Goal: Task Accomplishment & Management: Manage account settings

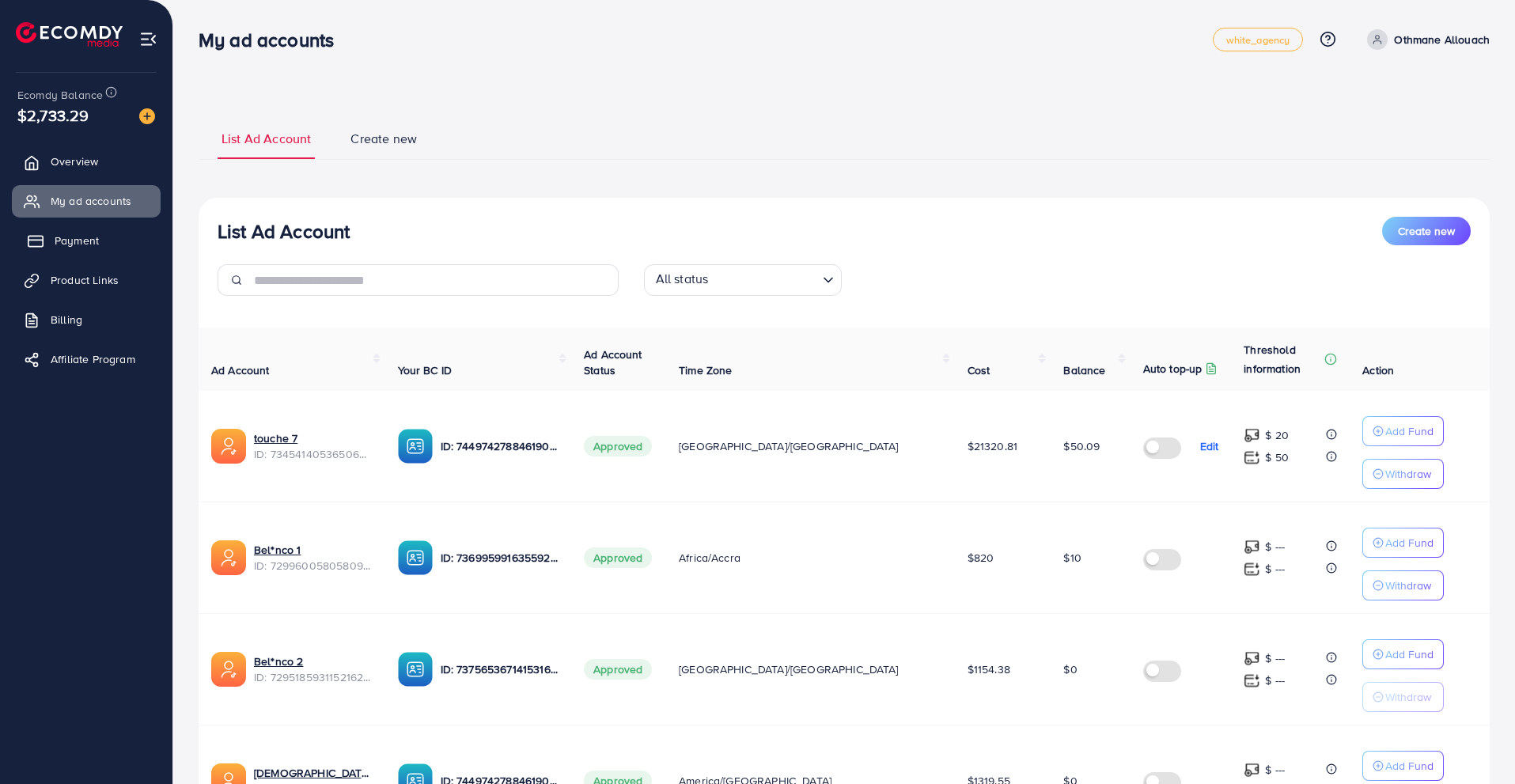
click at [112, 240] on link "Payment" at bounding box center [86, 240] width 149 height 32
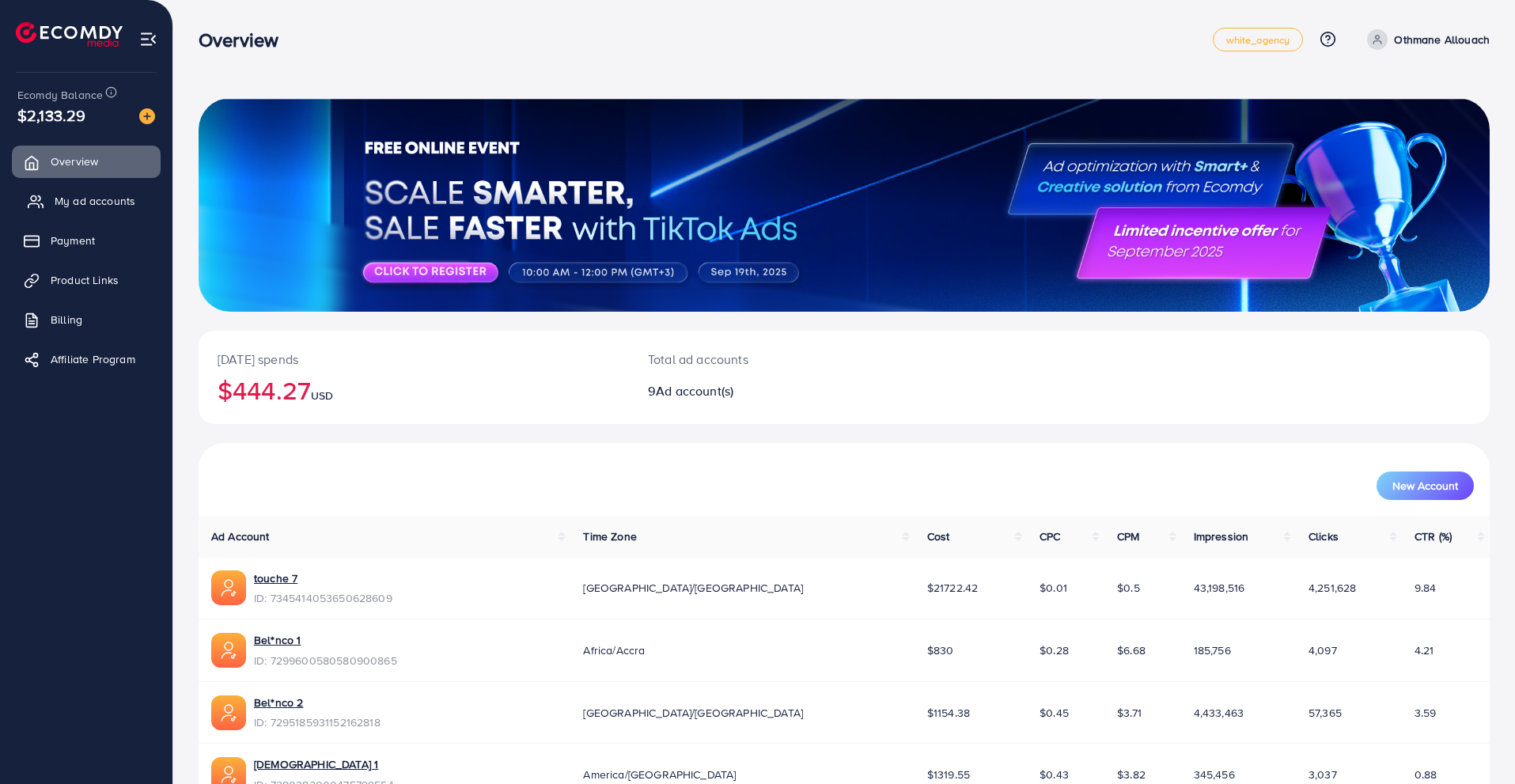
click at [135, 191] on link "My ad accounts" at bounding box center [86, 200] width 149 height 32
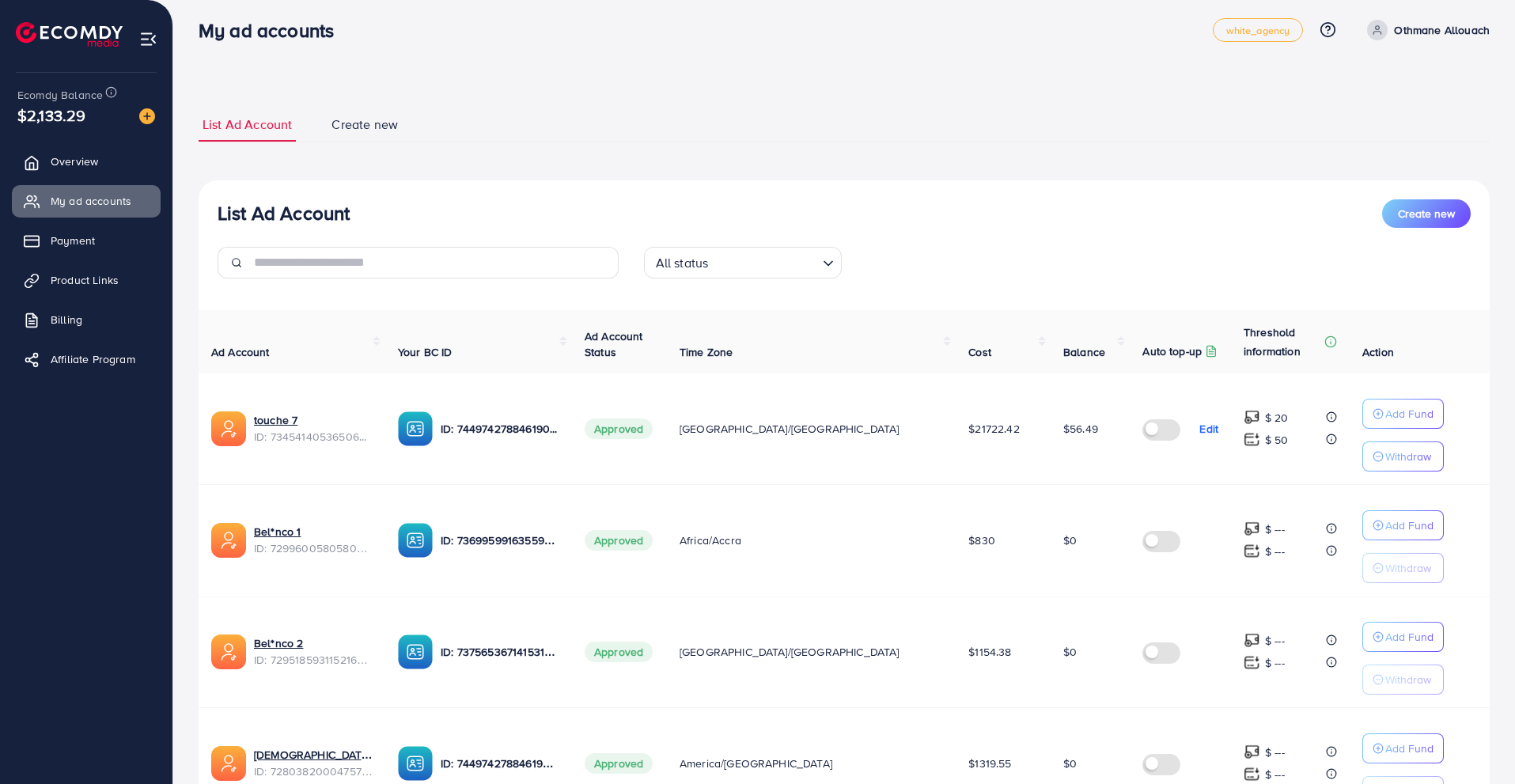
scroll to position [9, 0]
click at [109, 234] on link "Payment" at bounding box center [86, 240] width 149 height 32
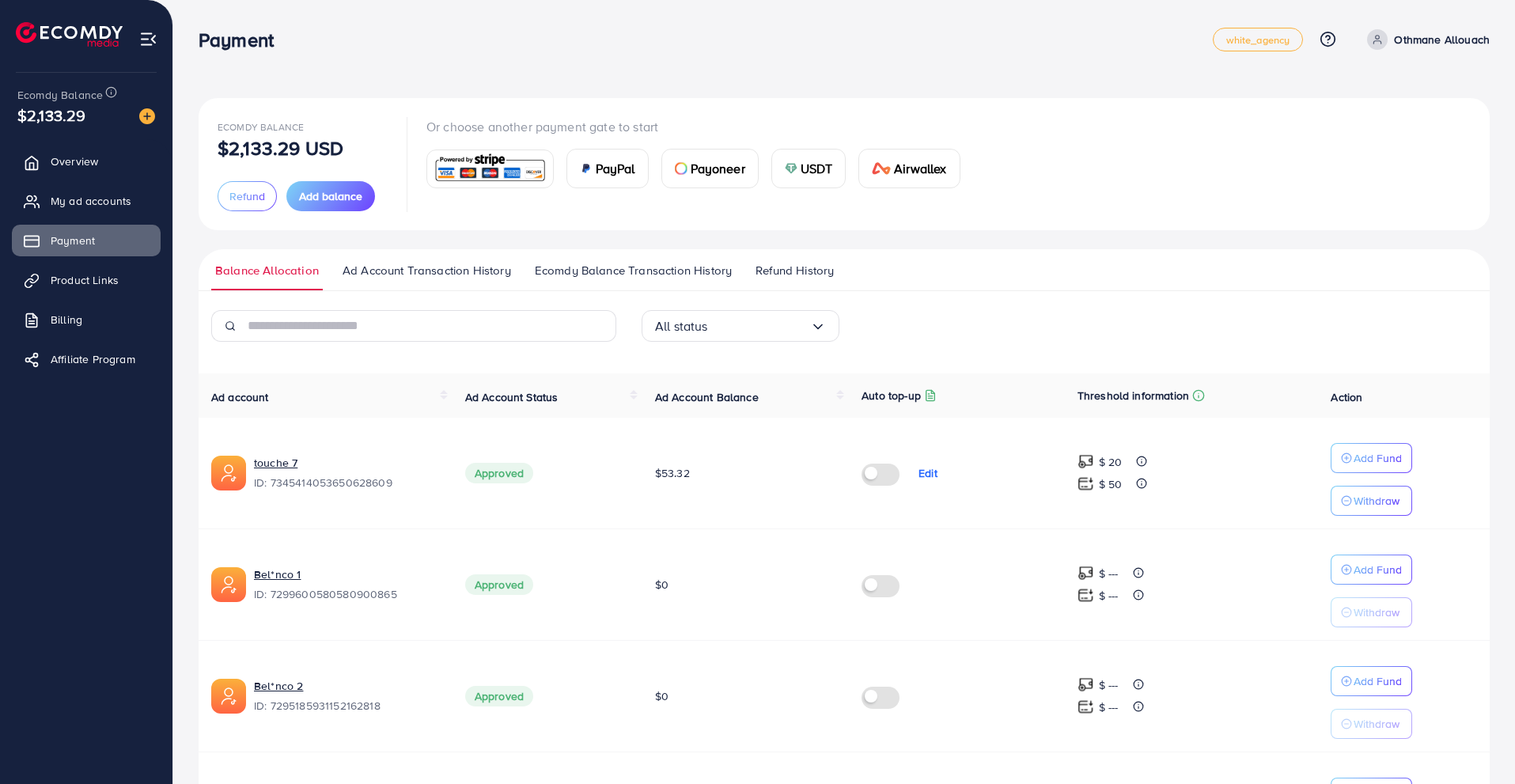
click at [768, 263] on span "Refund History" at bounding box center [794, 270] width 78 height 17
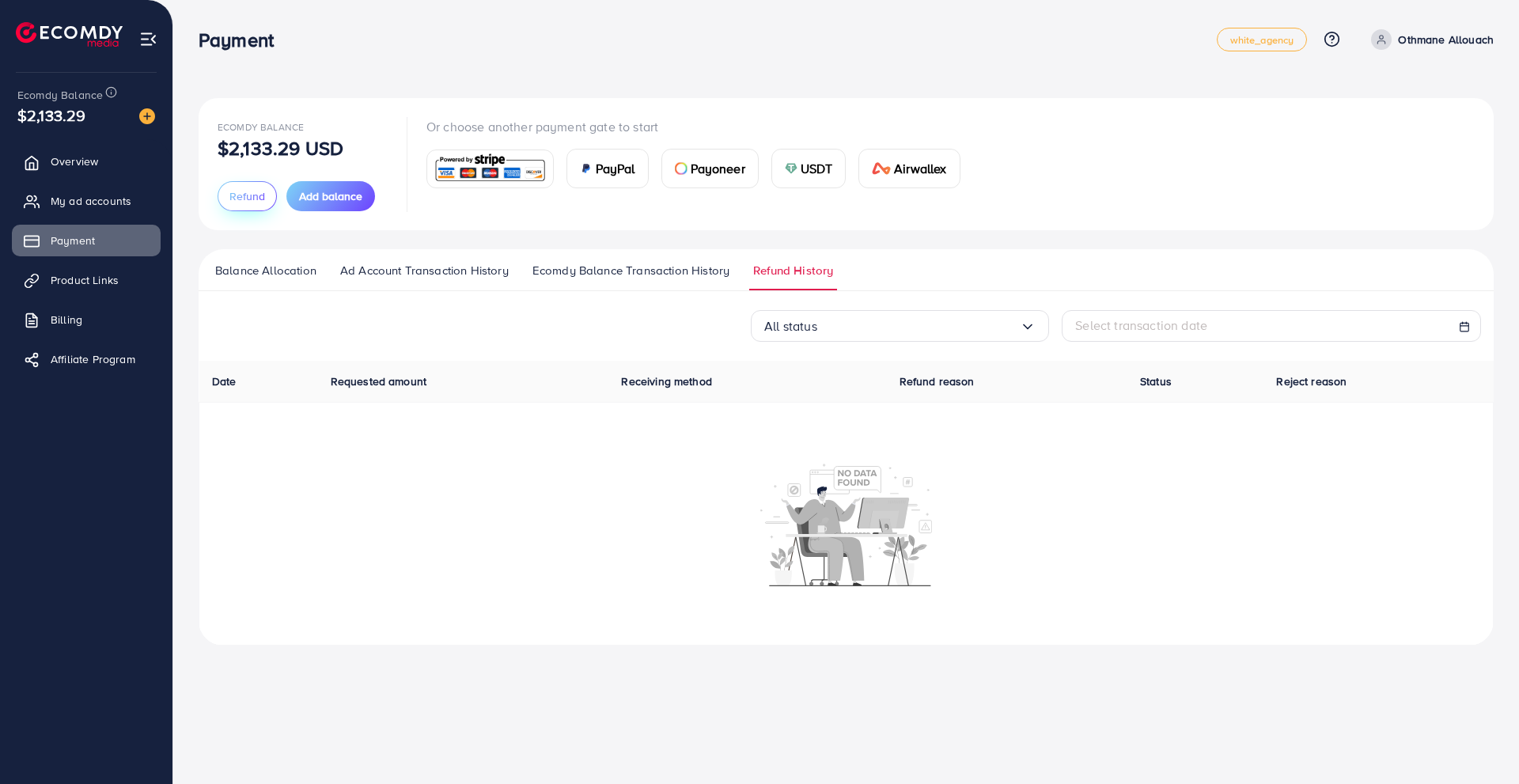
click at [265, 196] on button "Refund" at bounding box center [247, 196] width 60 height 30
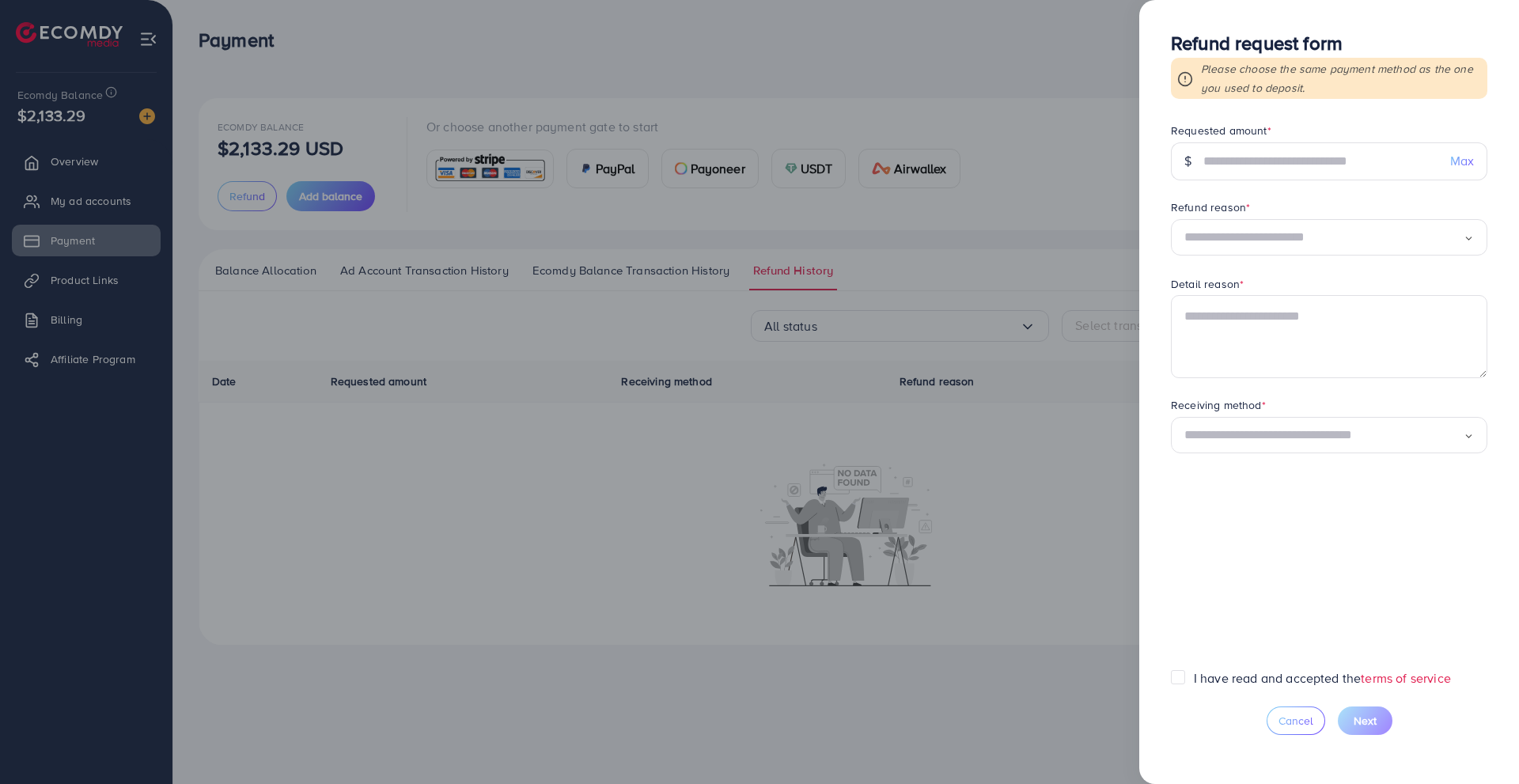
click at [1194, 681] on label "I have read and accepted the terms of service" at bounding box center [1322, 678] width 257 height 18
click at [1295, 147] on input "text" at bounding box center [1320, 161] width 235 height 38
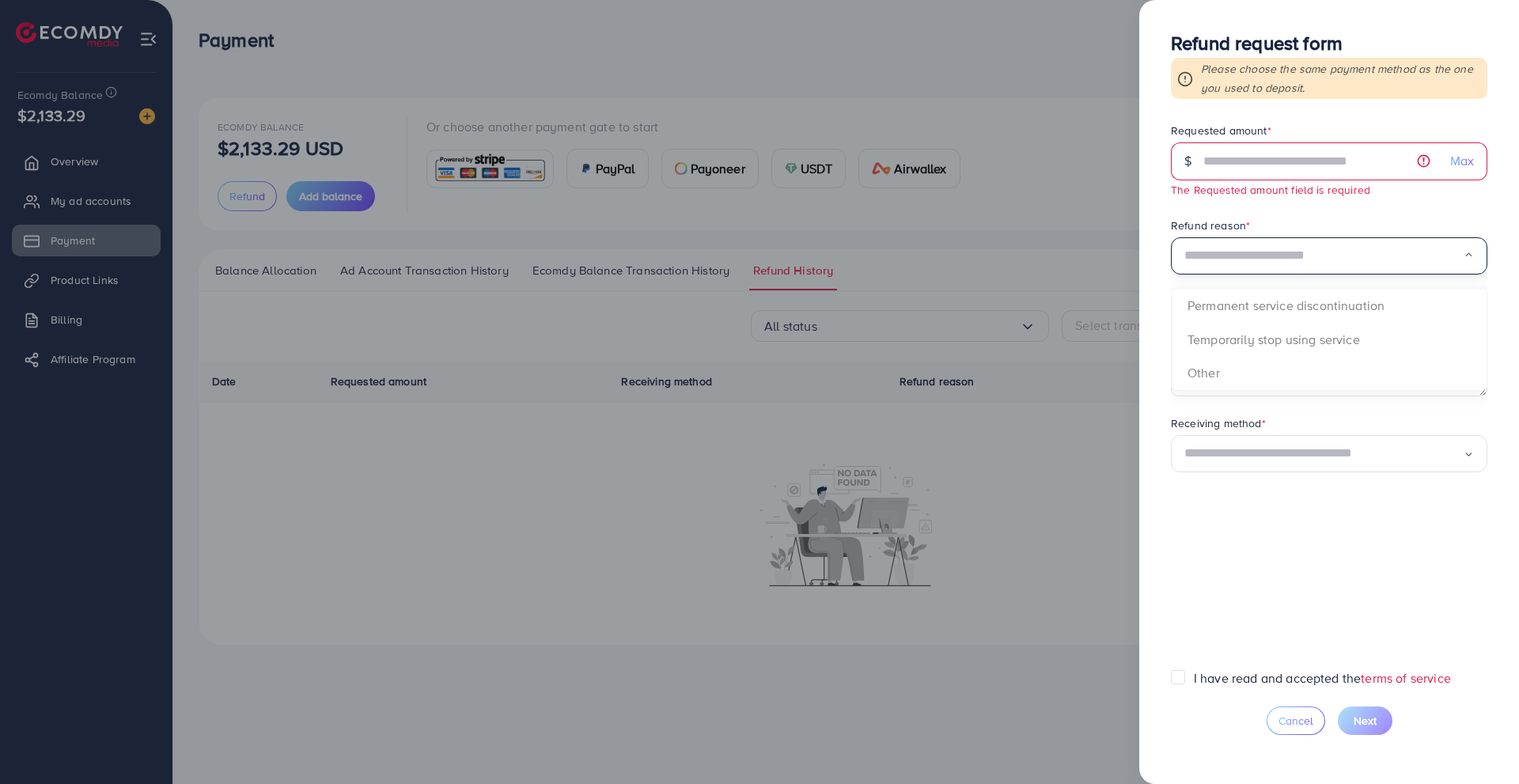
click at [1297, 233] on div "Refund reason * Loading... Permanent service discontinuation Temporarily stop u…" at bounding box center [1329, 246] width 316 height 58
click at [1472, 165] on span "Max" at bounding box center [1462, 161] width 24 height 18
type input "*******"
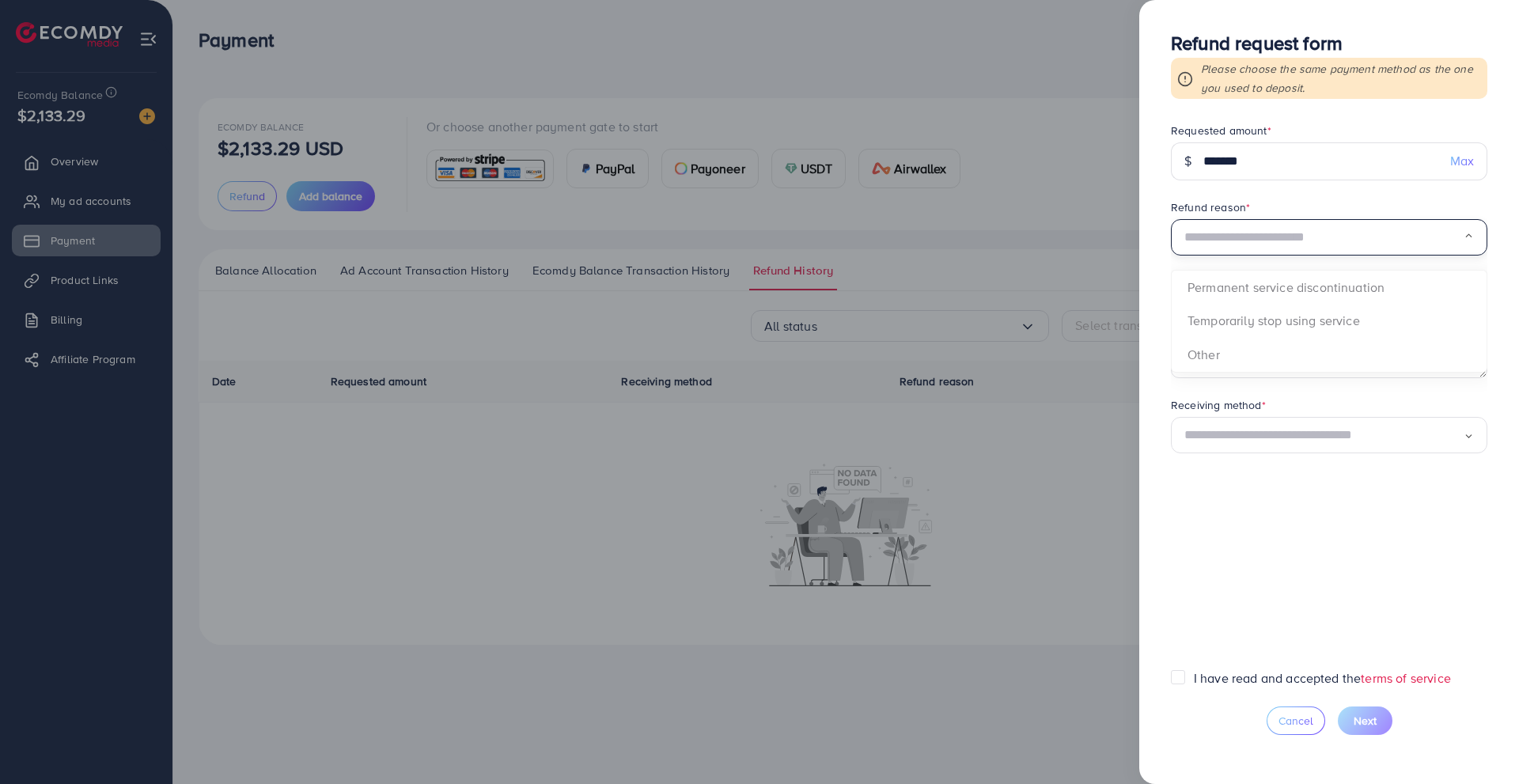
click at [1342, 240] on input "Search for option" at bounding box center [1324, 237] width 279 height 24
click at [1397, 525] on form "Requested amount * $ ******* Max Refund reason * Loading... Permanent service d…" at bounding box center [1329, 396] width 316 height 547
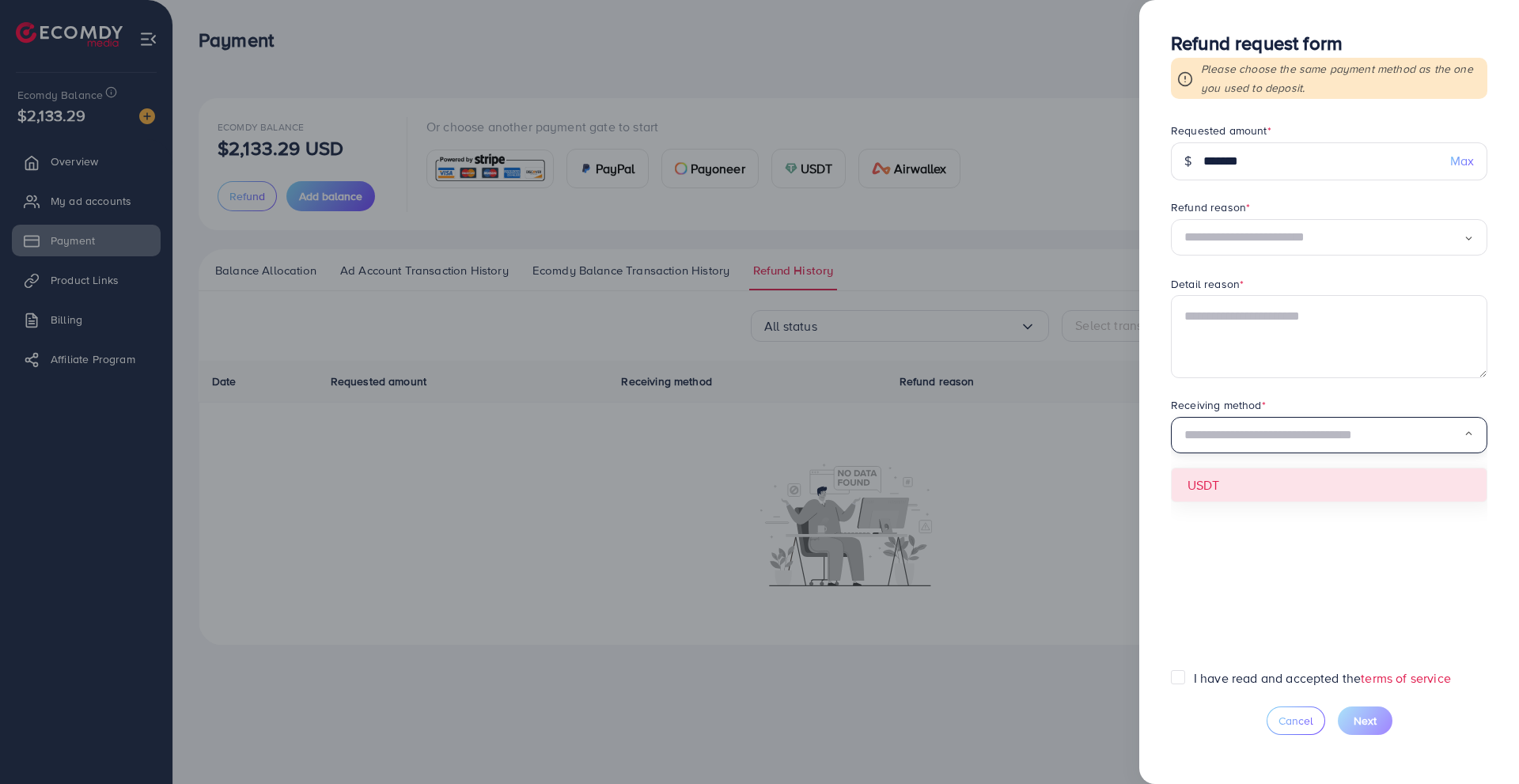
click at [1307, 435] on input "Search for option" at bounding box center [1324, 435] width 279 height 24
click at [1291, 463] on form "Requested amount * $ ******* Max Refund reason * Loading... Detail reason * Rec…" at bounding box center [1329, 396] width 316 height 547
click at [1297, 449] on div "Loading..." at bounding box center [1329, 435] width 316 height 37
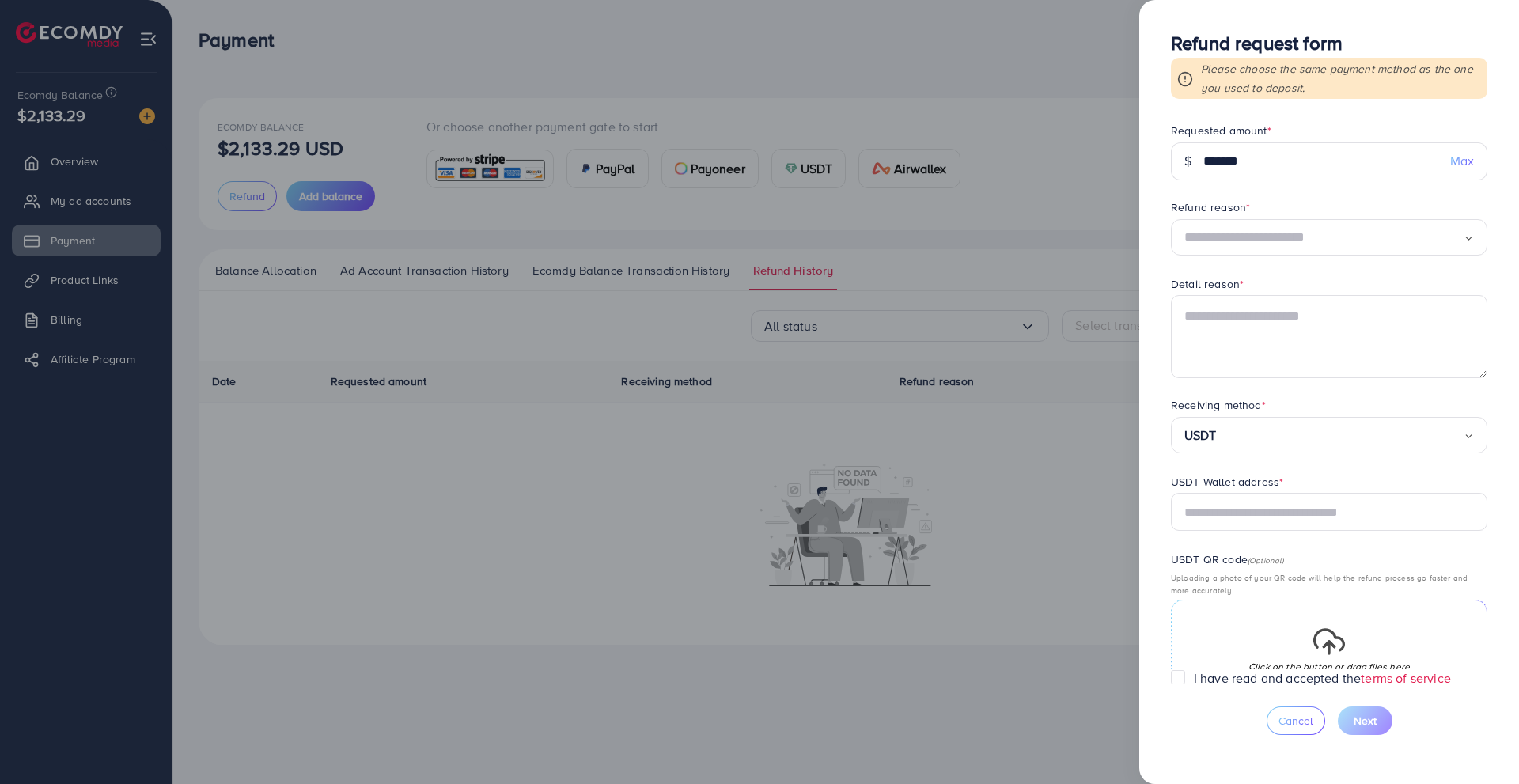
click at [1266, 486] on form "Requested amount * $ ******* Max Refund reason * Loading... Detail reason * Rec…" at bounding box center [1329, 396] width 316 height 547
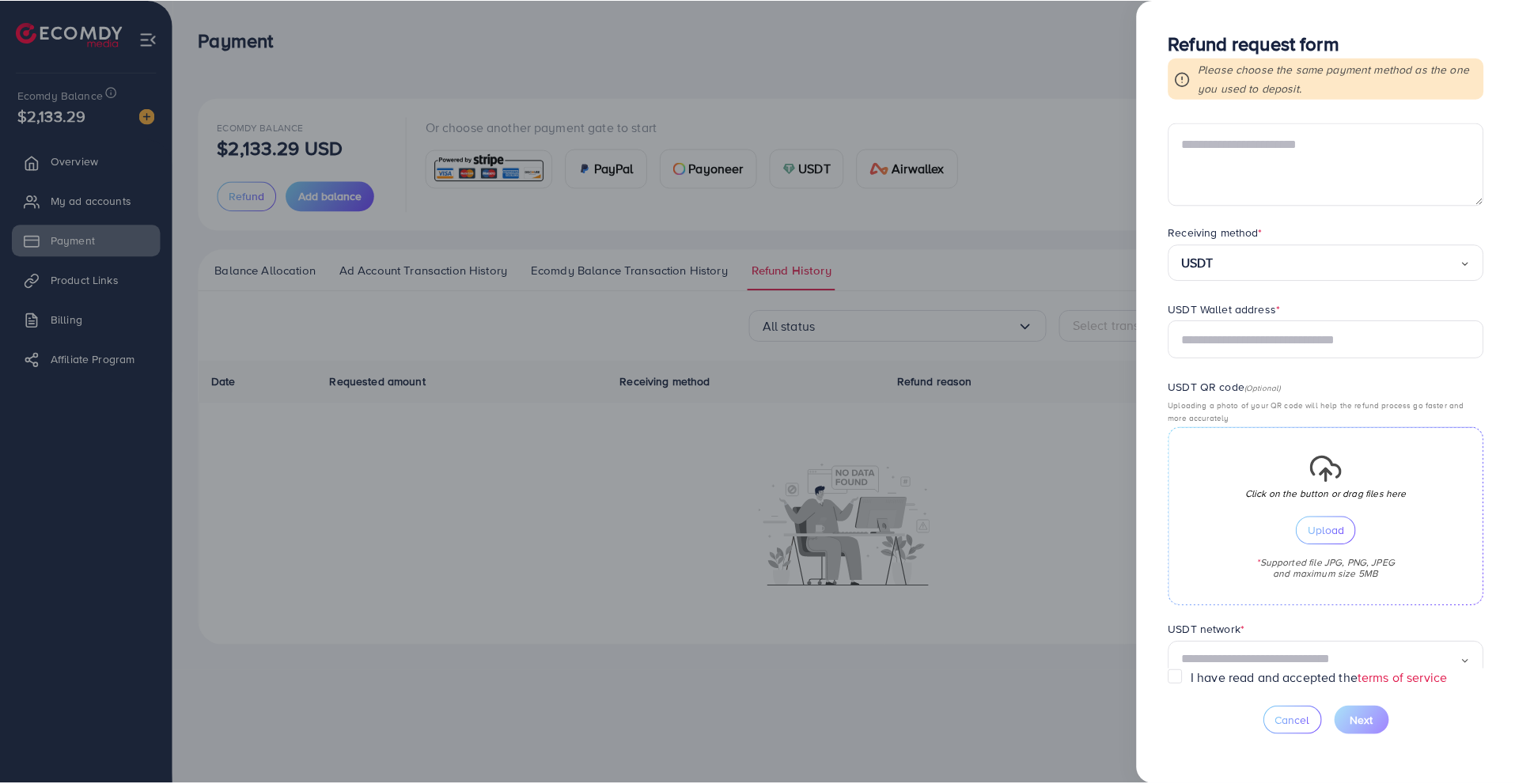
scroll to position [202, 0]
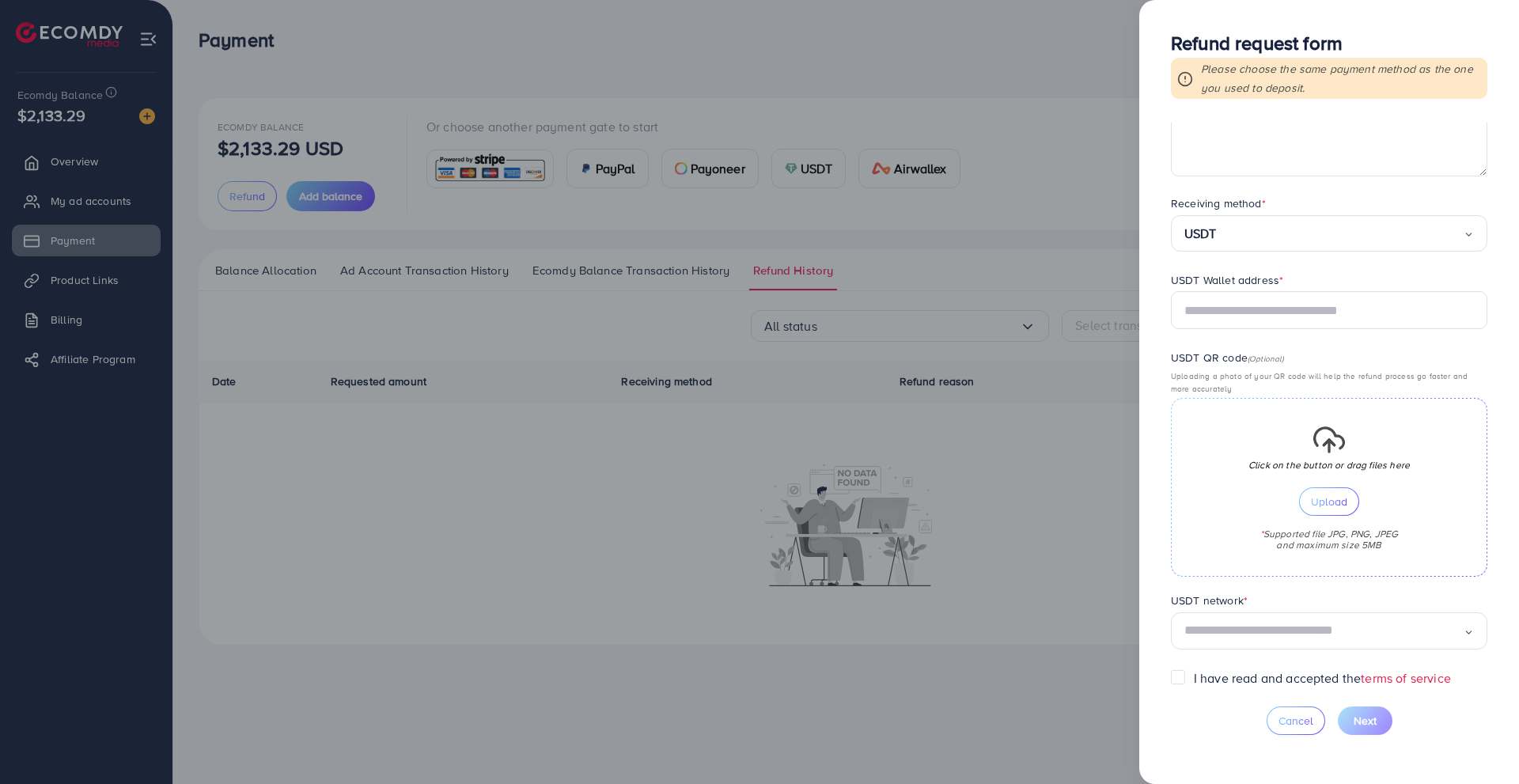
click at [718, 90] on div at bounding box center [759, 392] width 1519 height 784
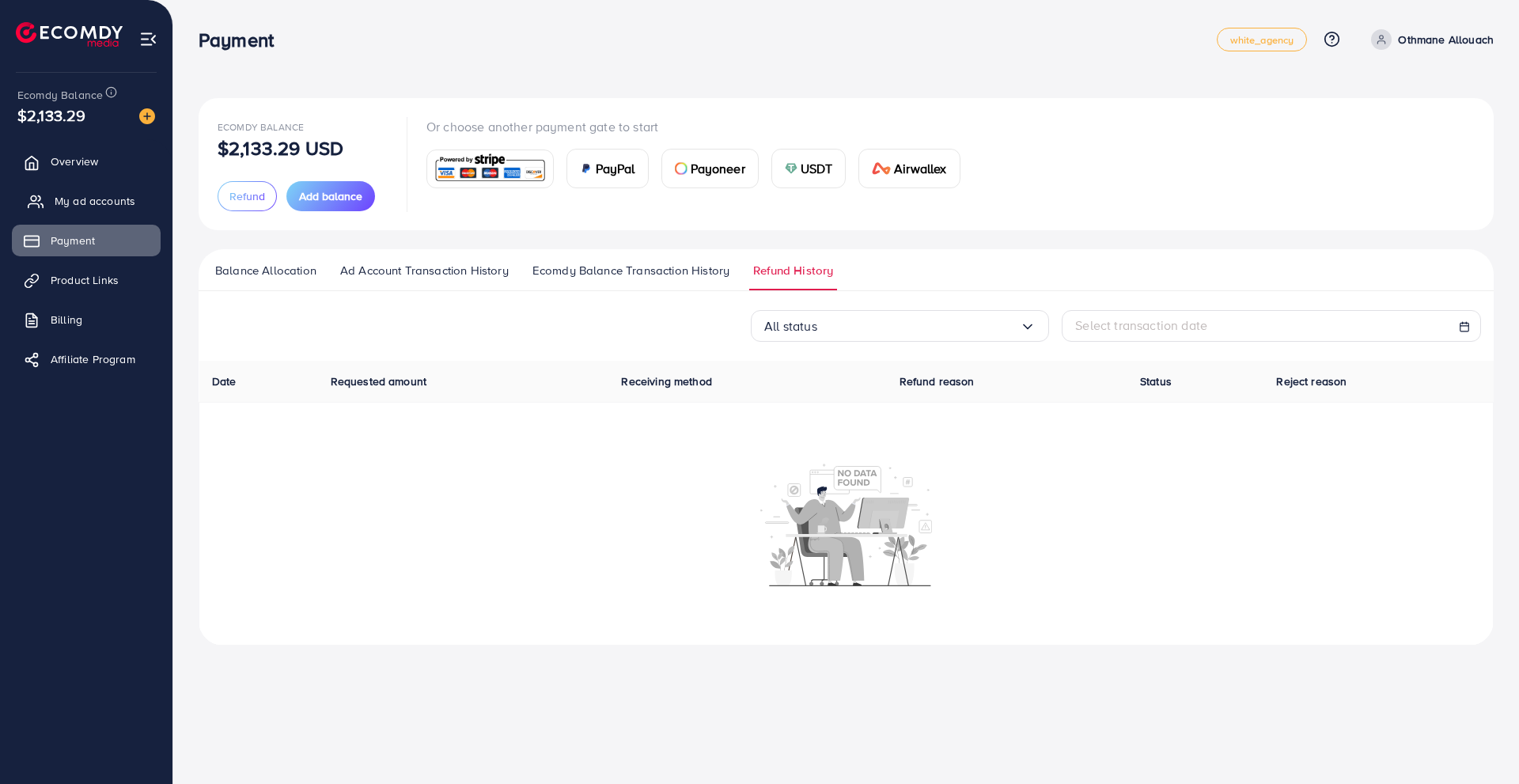
click at [123, 203] on span "My ad accounts" at bounding box center [94, 200] width 81 height 15
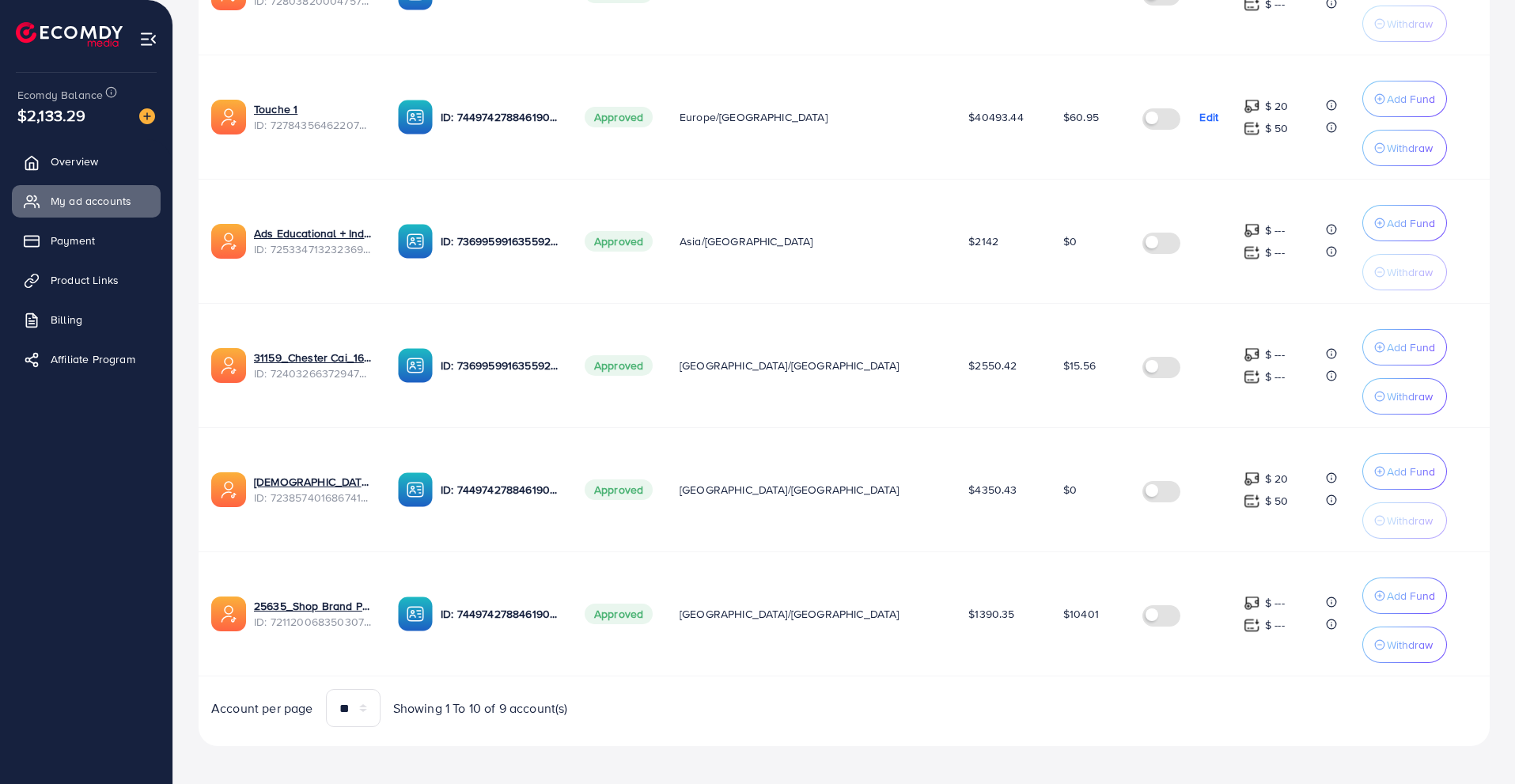
scroll to position [838, 0]
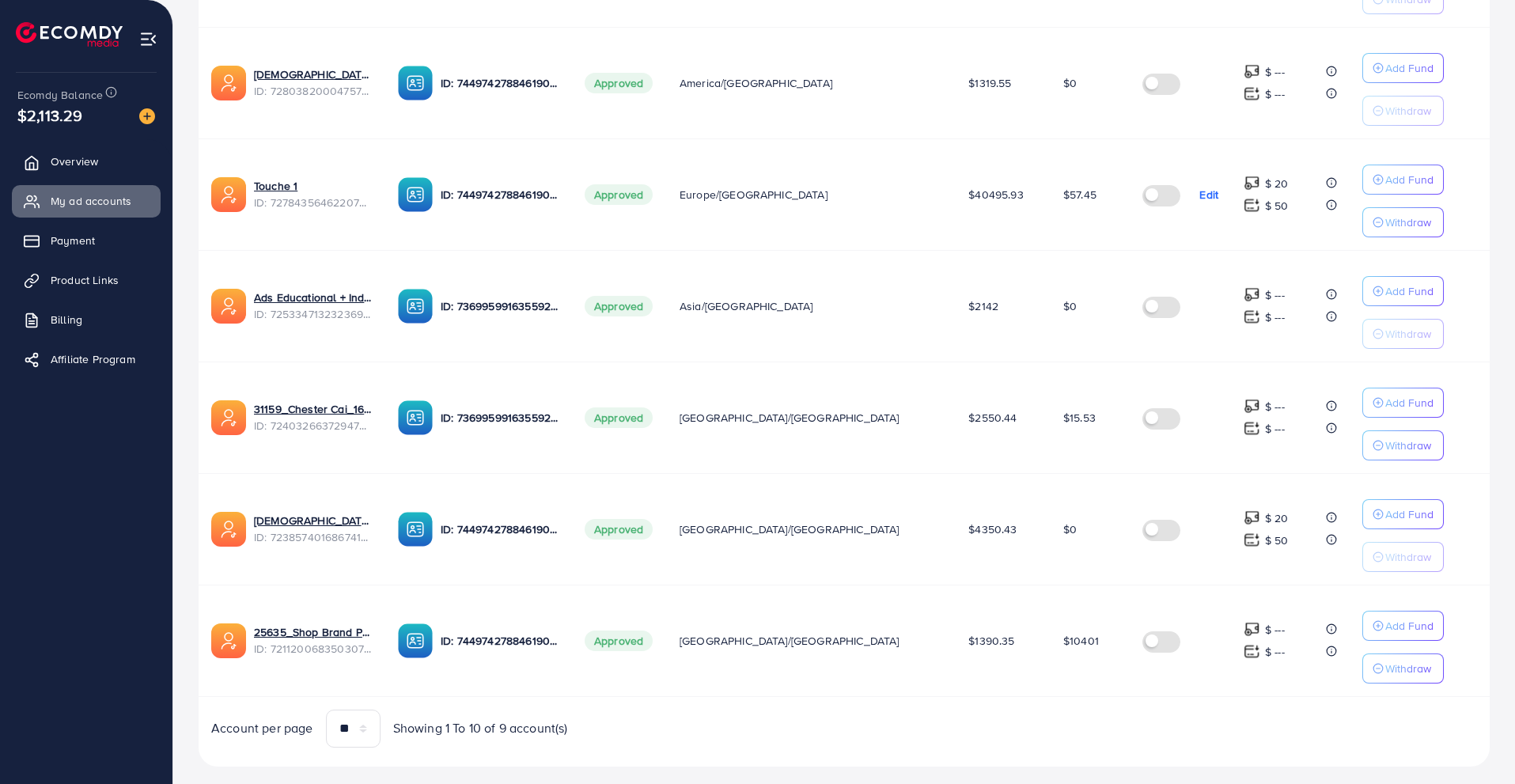
scroll to position [716, 0]
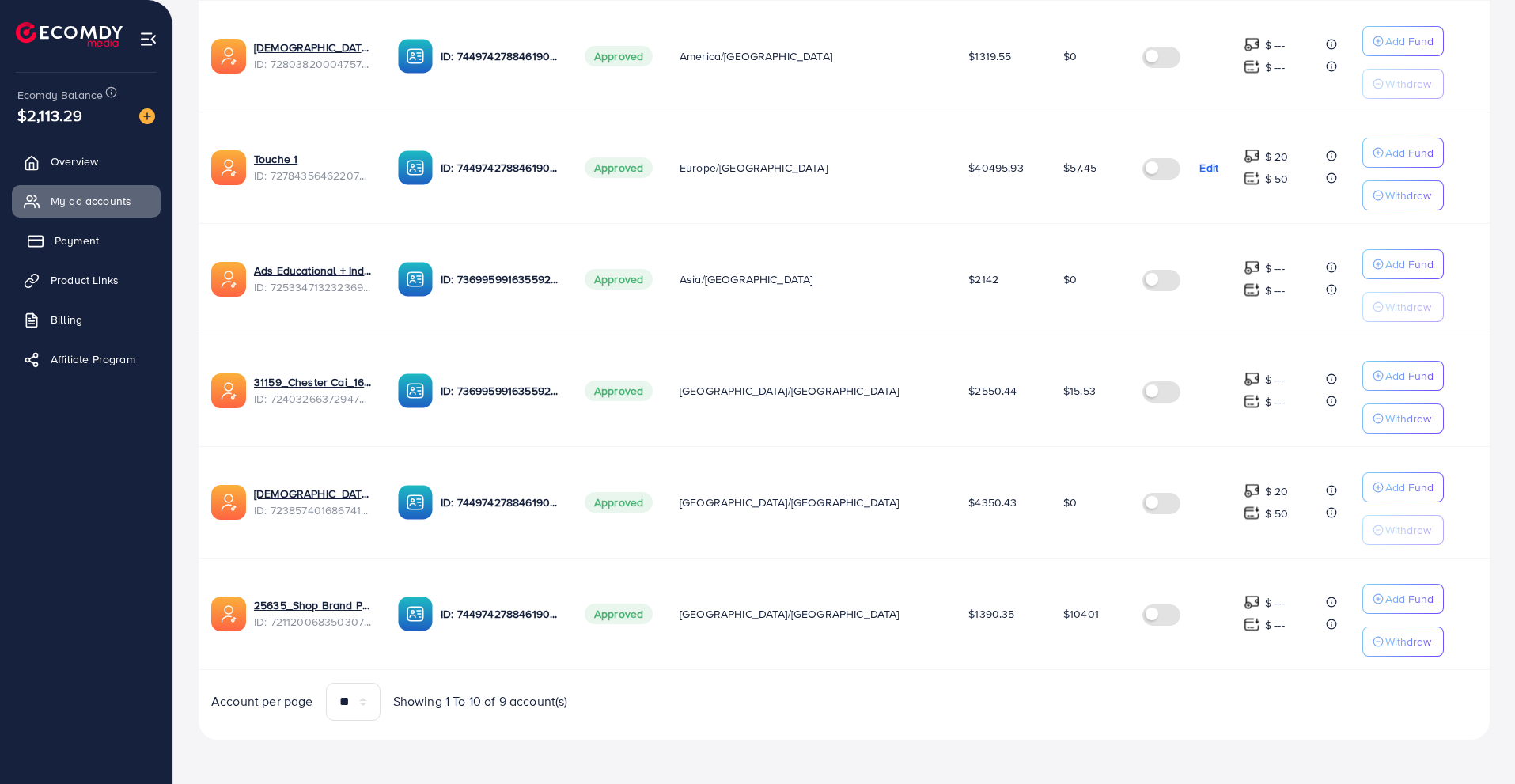
click at [110, 247] on link "Payment" at bounding box center [86, 240] width 149 height 32
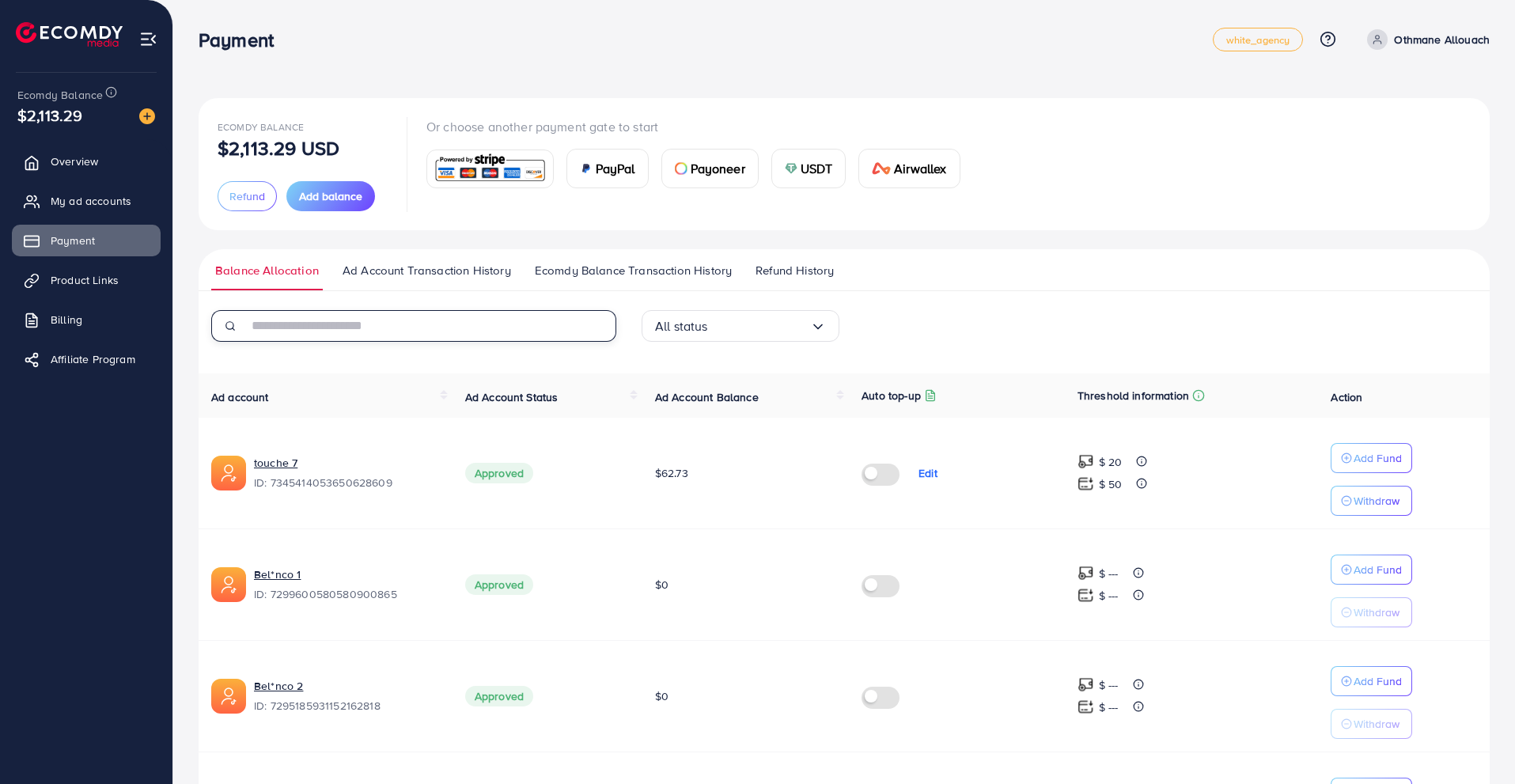
click at [451, 334] on input "text" at bounding box center [431, 325] width 369 height 32
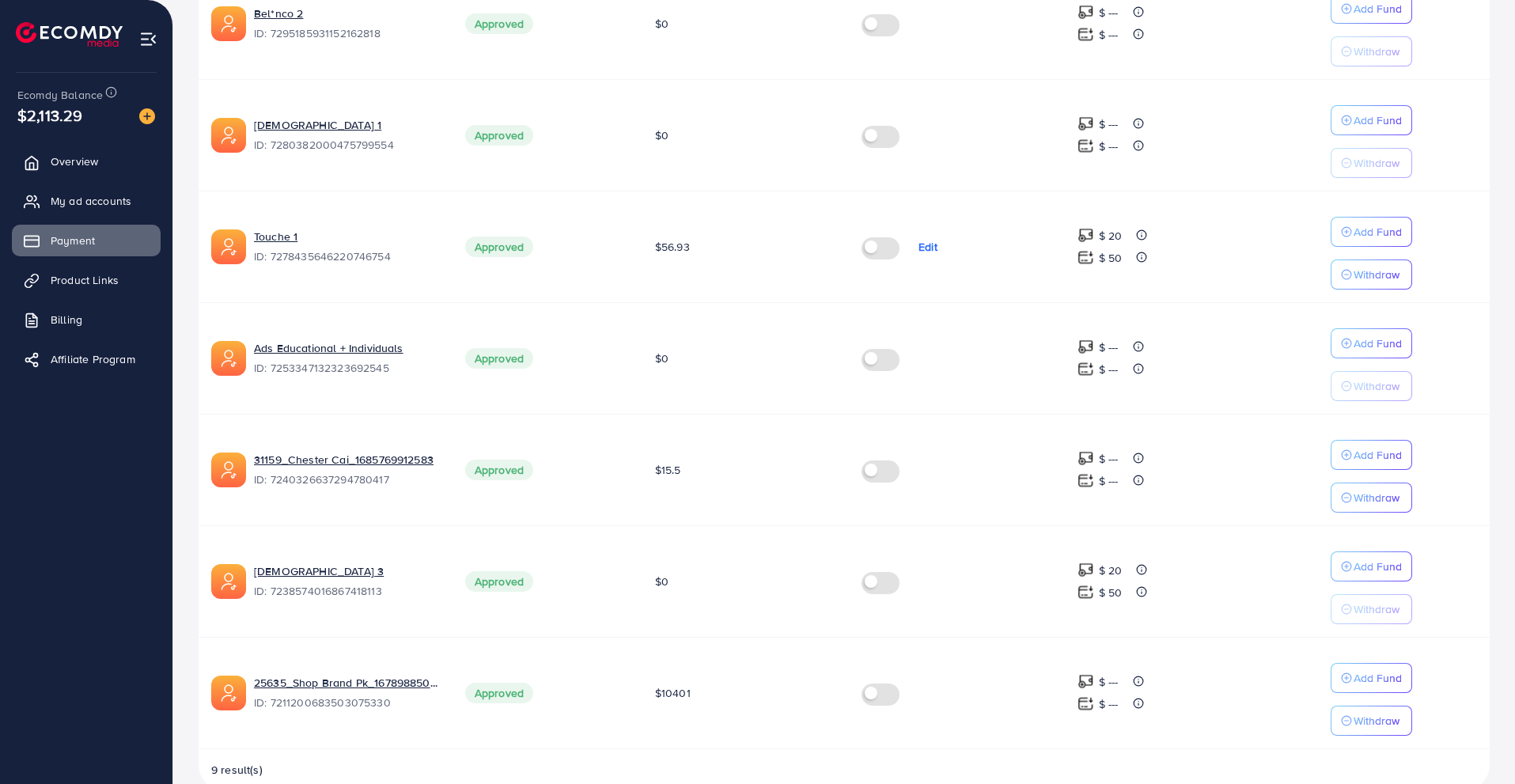
scroll to position [696, 0]
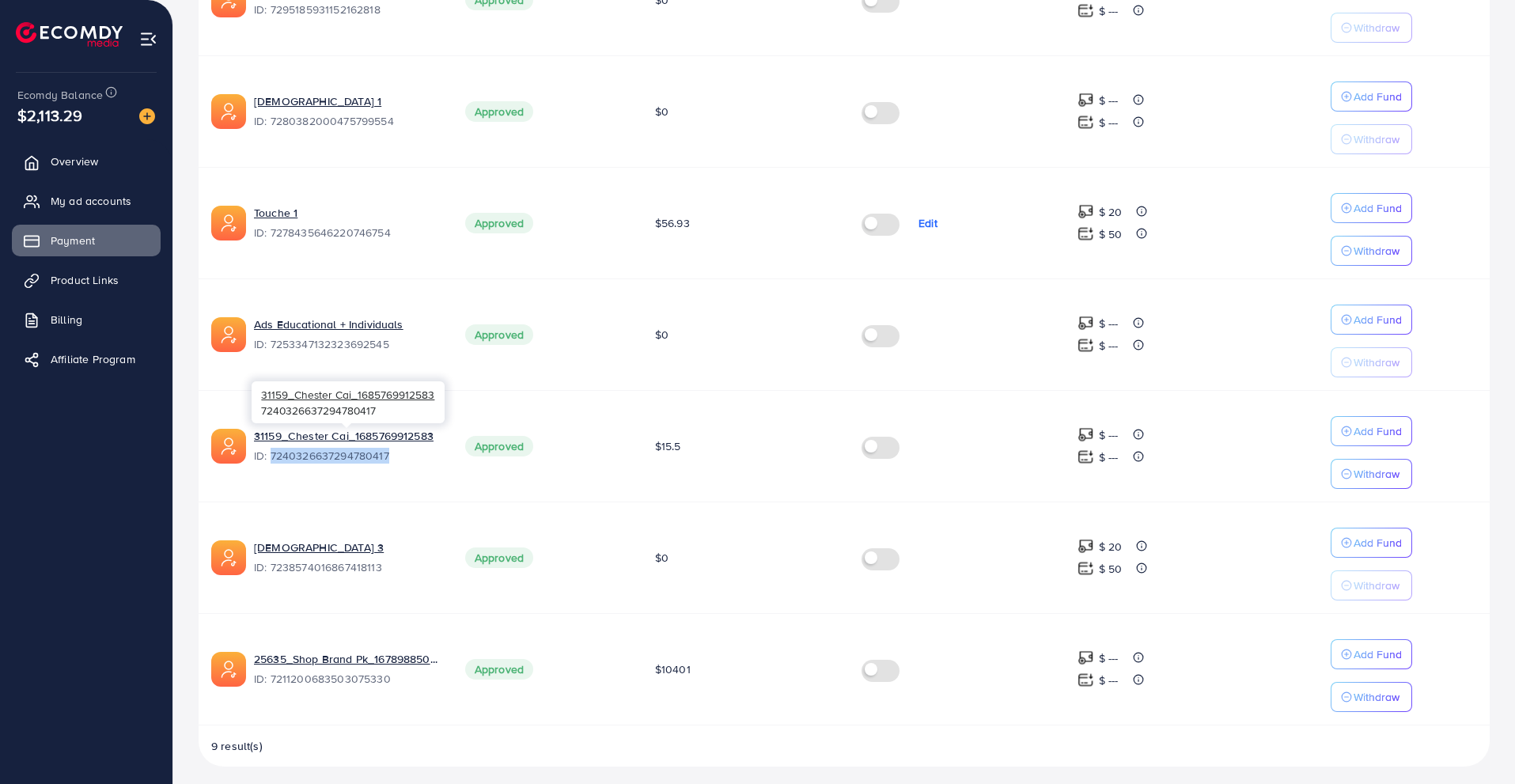
drag, startPoint x: 400, startPoint y: 452, endPoint x: 271, endPoint y: 453, distance: 129.0
click at [271, 453] on span "ID: 7240326637294780417" at bounding box center [346, 454] width 186 height 15
copy span "7240326637294780417"
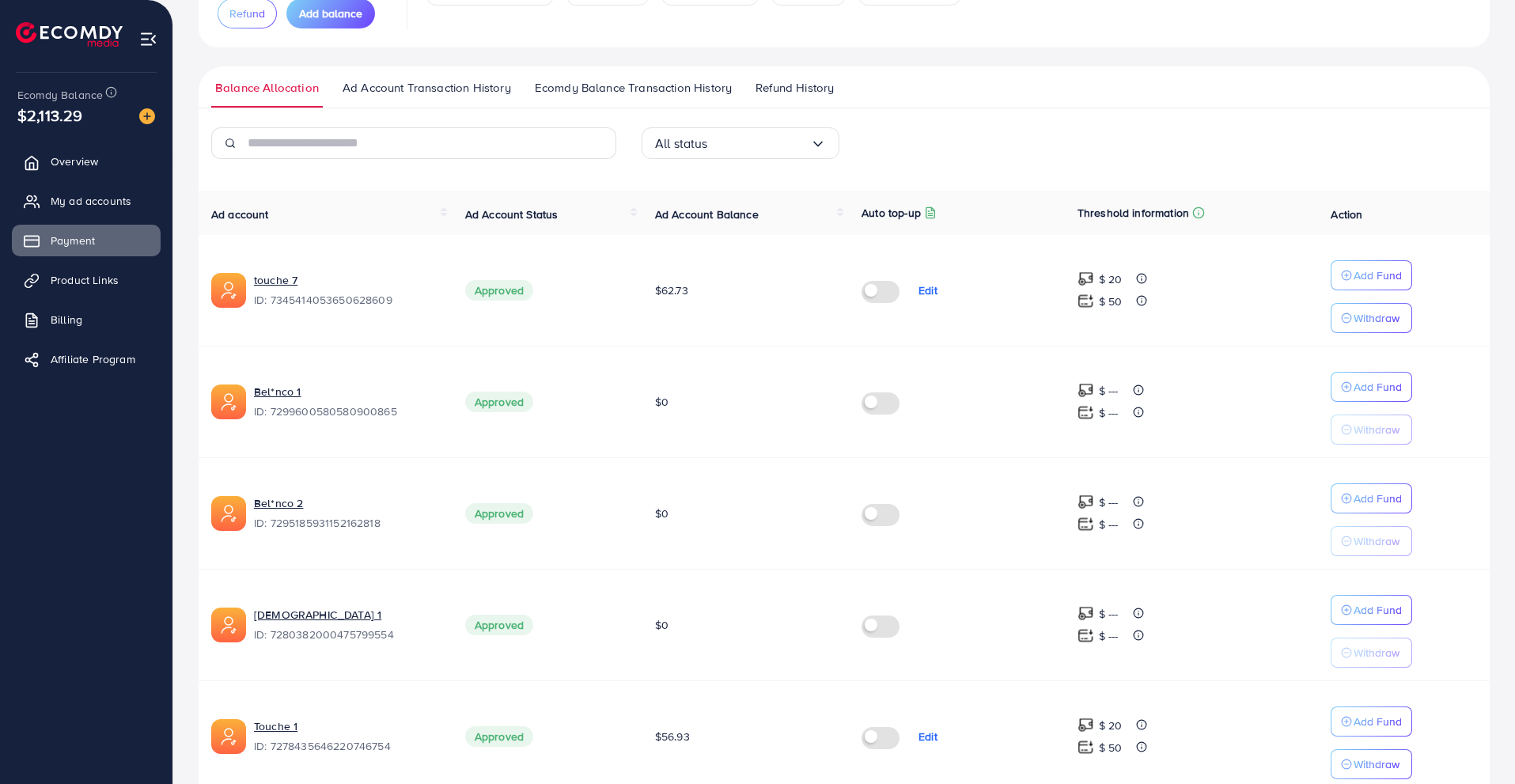
scroll to position [36, 0]
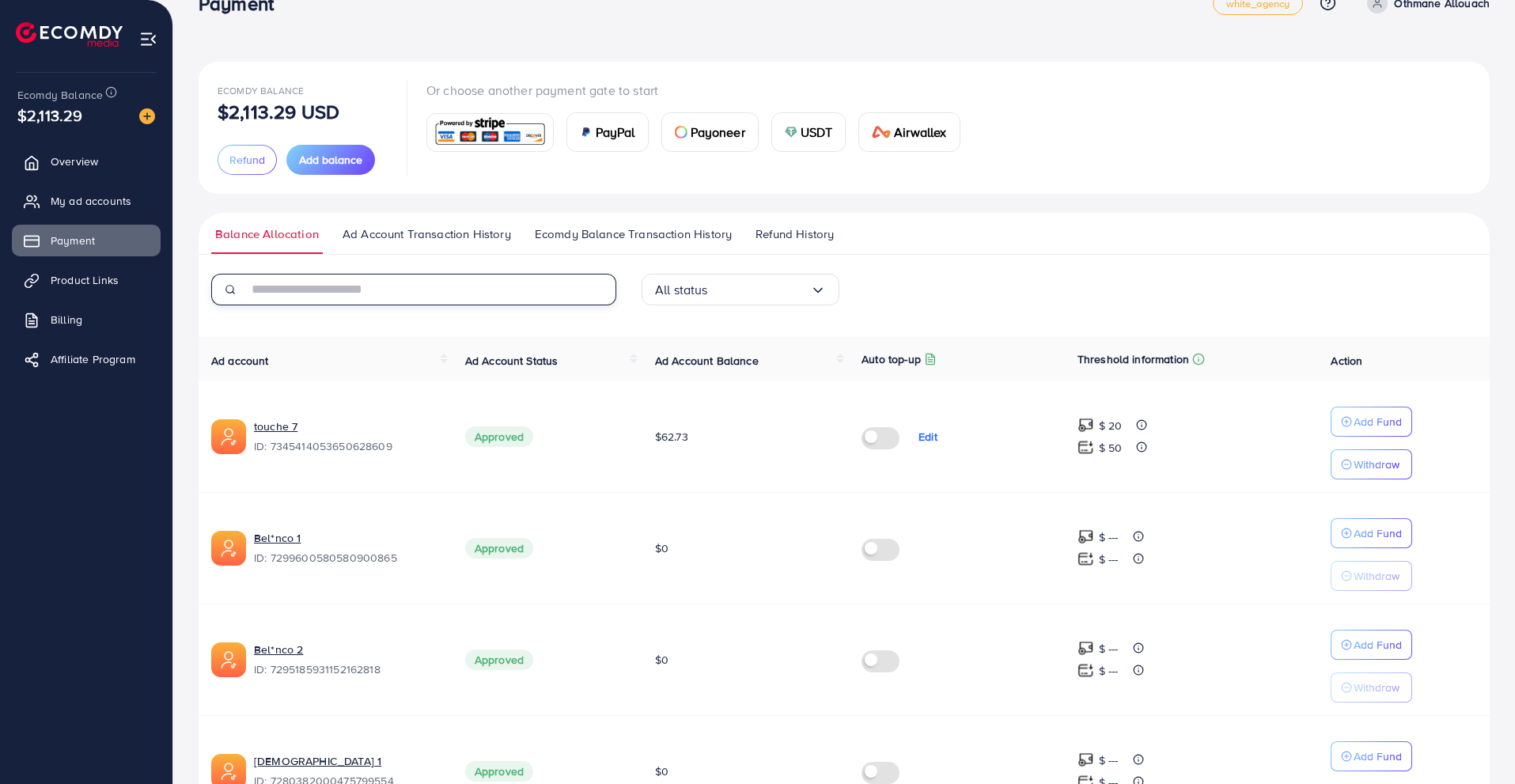
click at [360, 291] on input "text" at bounding box center [431, 289] width 369 height 32
paste input "**********"
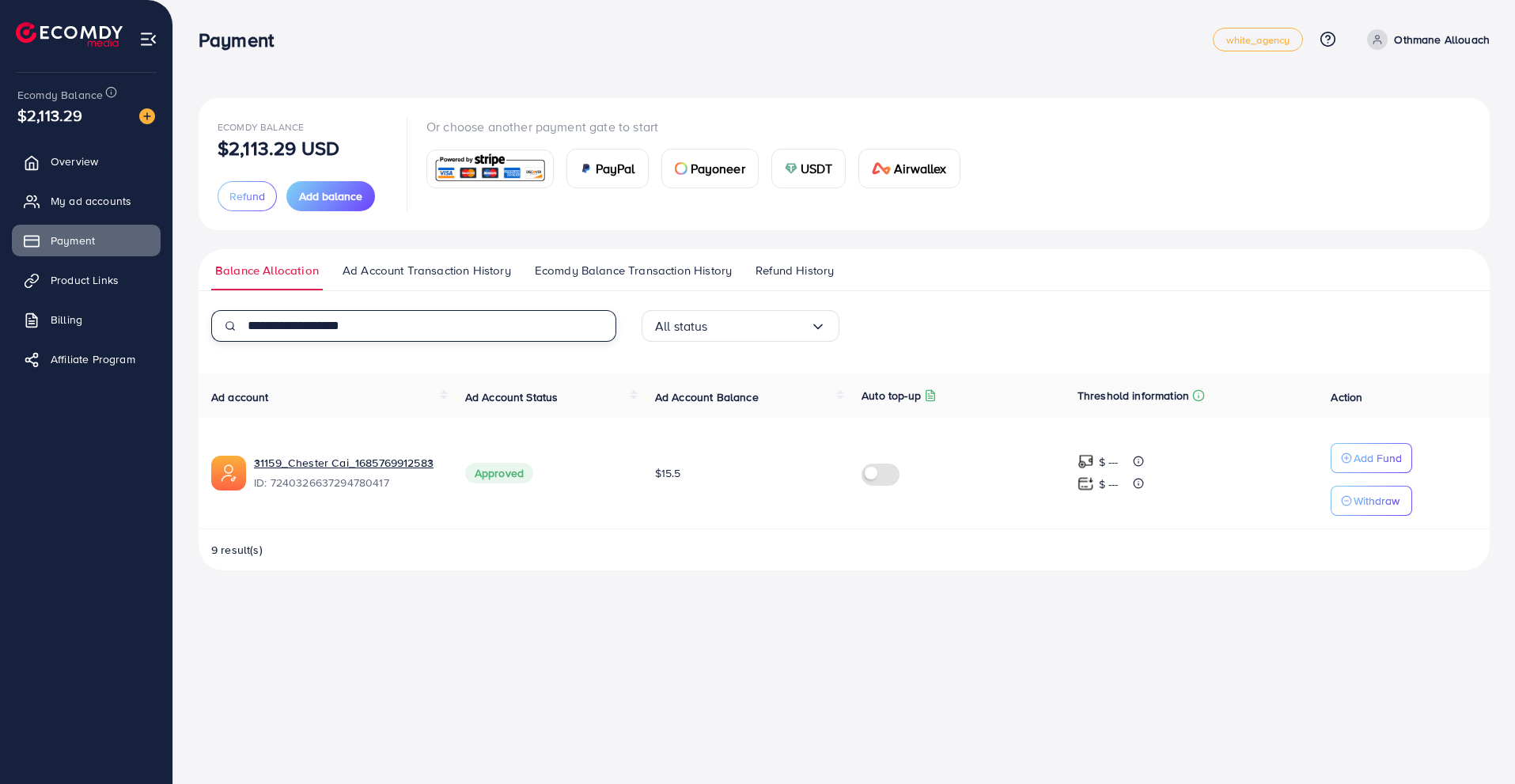
scroll to position [0, 0]
type input "**********"
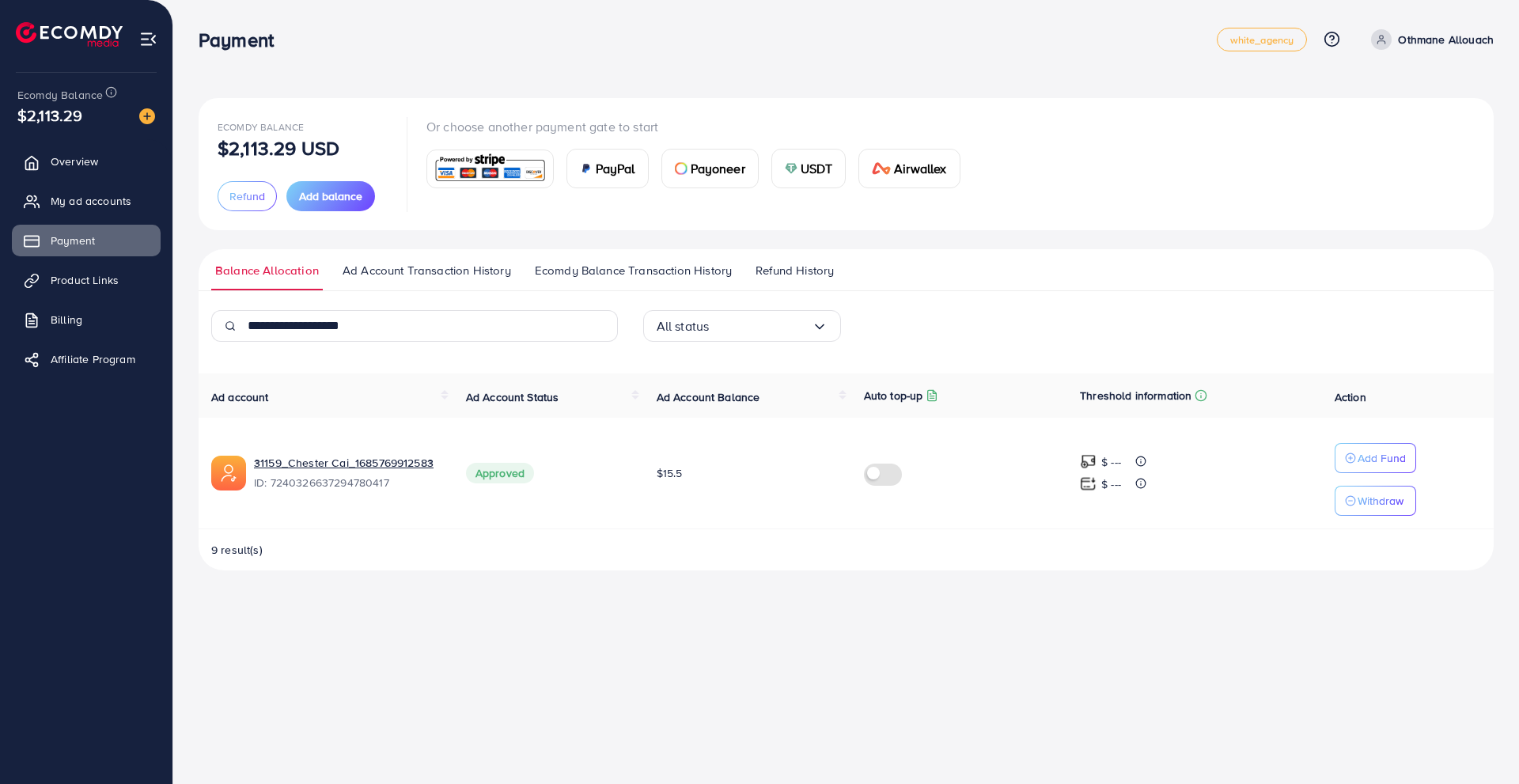
click at [400, 265] on span "Ad Account Transaction History" at bounding box center [427, 270] width 168 height 17
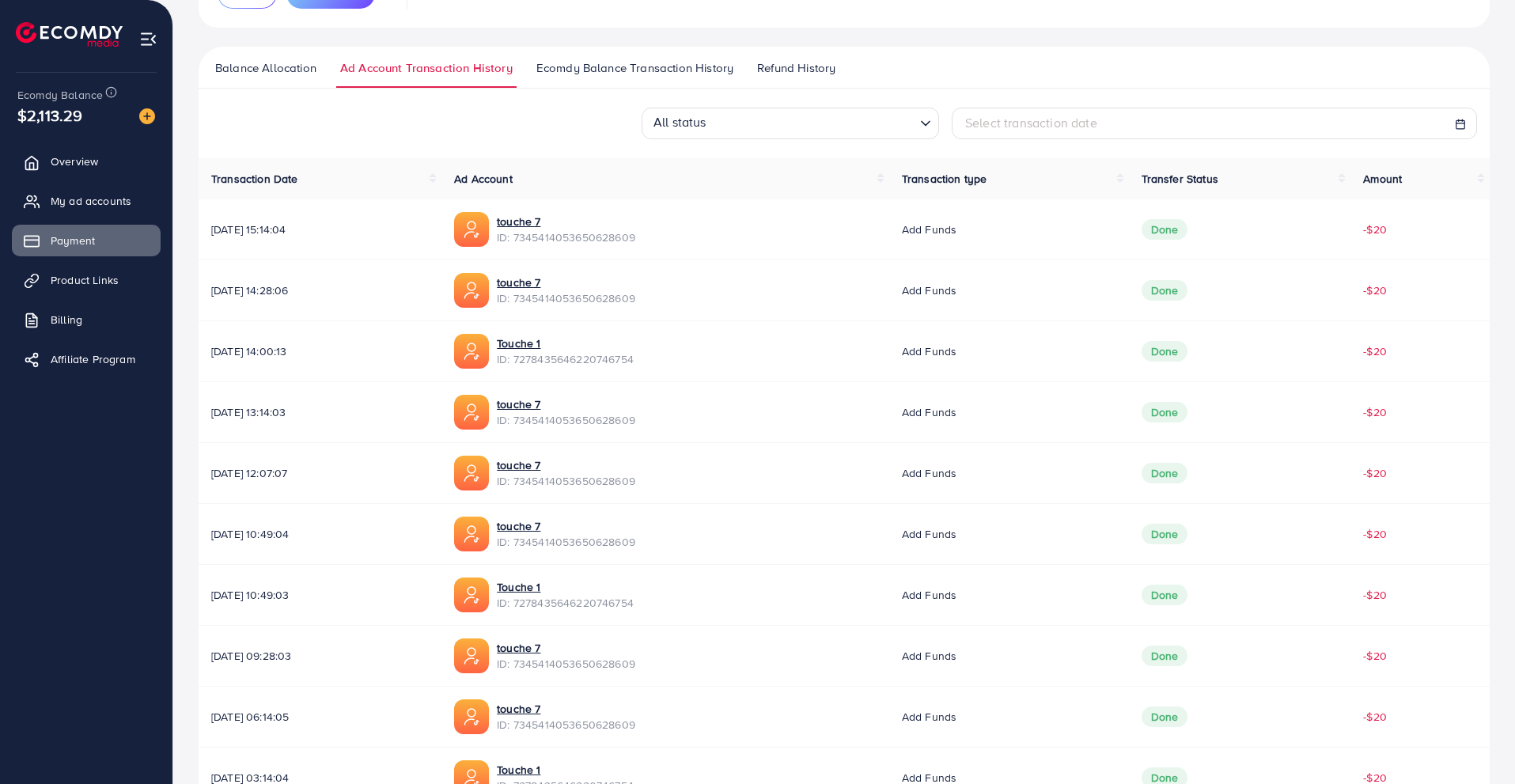
scroll to position [307, 0]
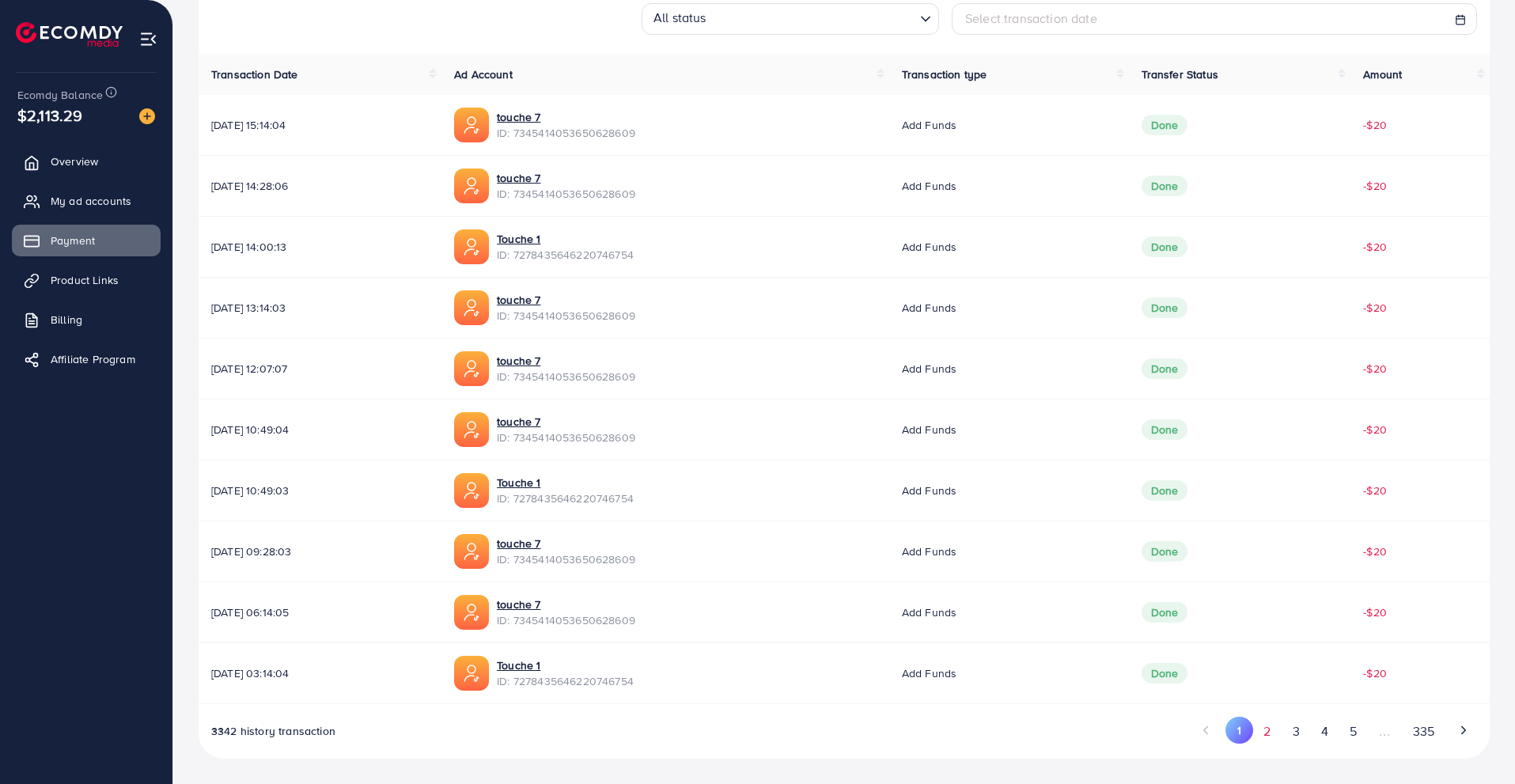
click at [1270, 733] on button "2" at bounding box center [1266, 731] width 28 height 29
click at [1295, 726] on button "3" at bounding box center [1295, 731] width 28 height 29
click at [1324, 733] on button "4" at bounding box center [1323, 731] width 28 height 29
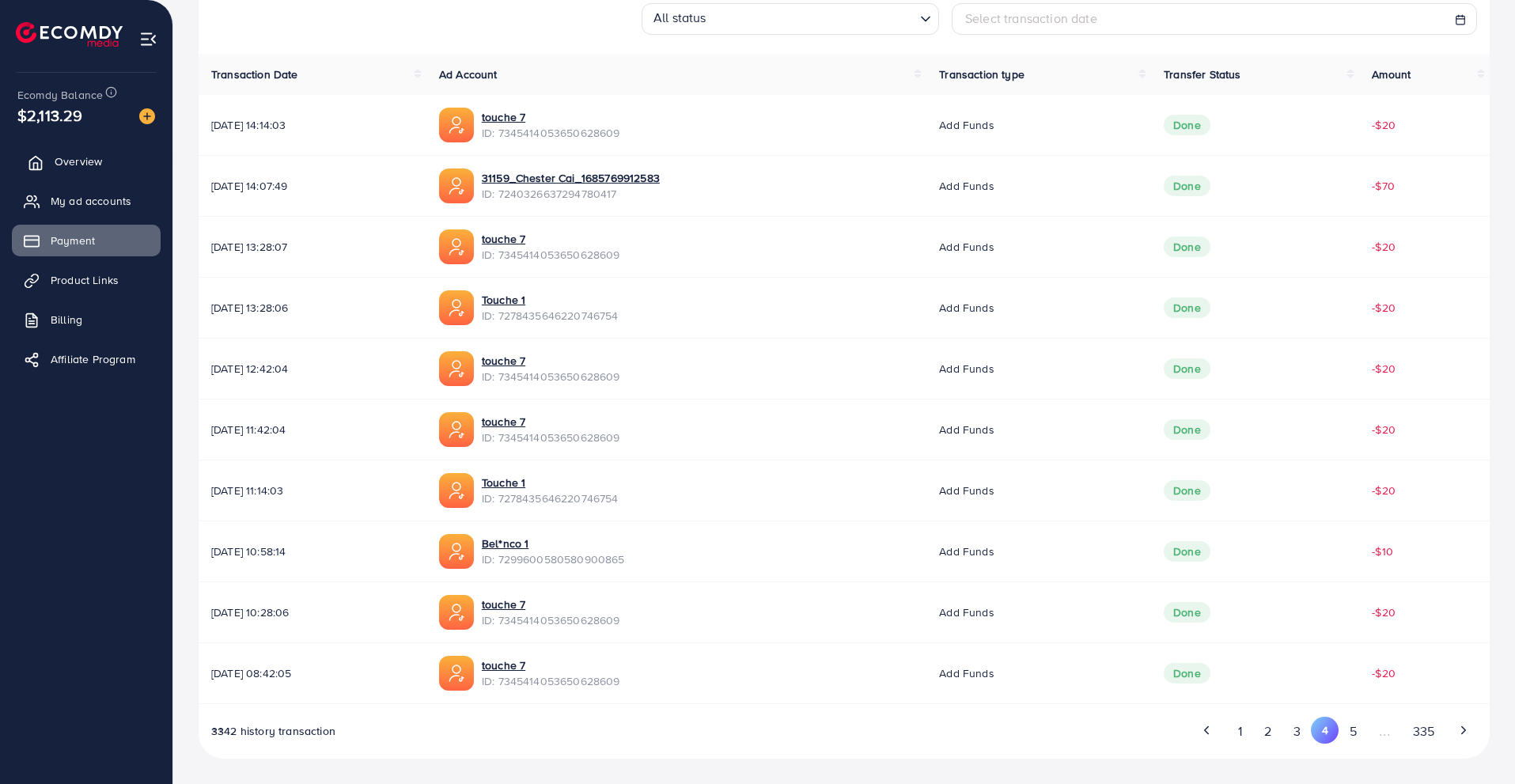
click at [104, 156] on link "Overview" at bounding box center [86, 161] width 149 height 32
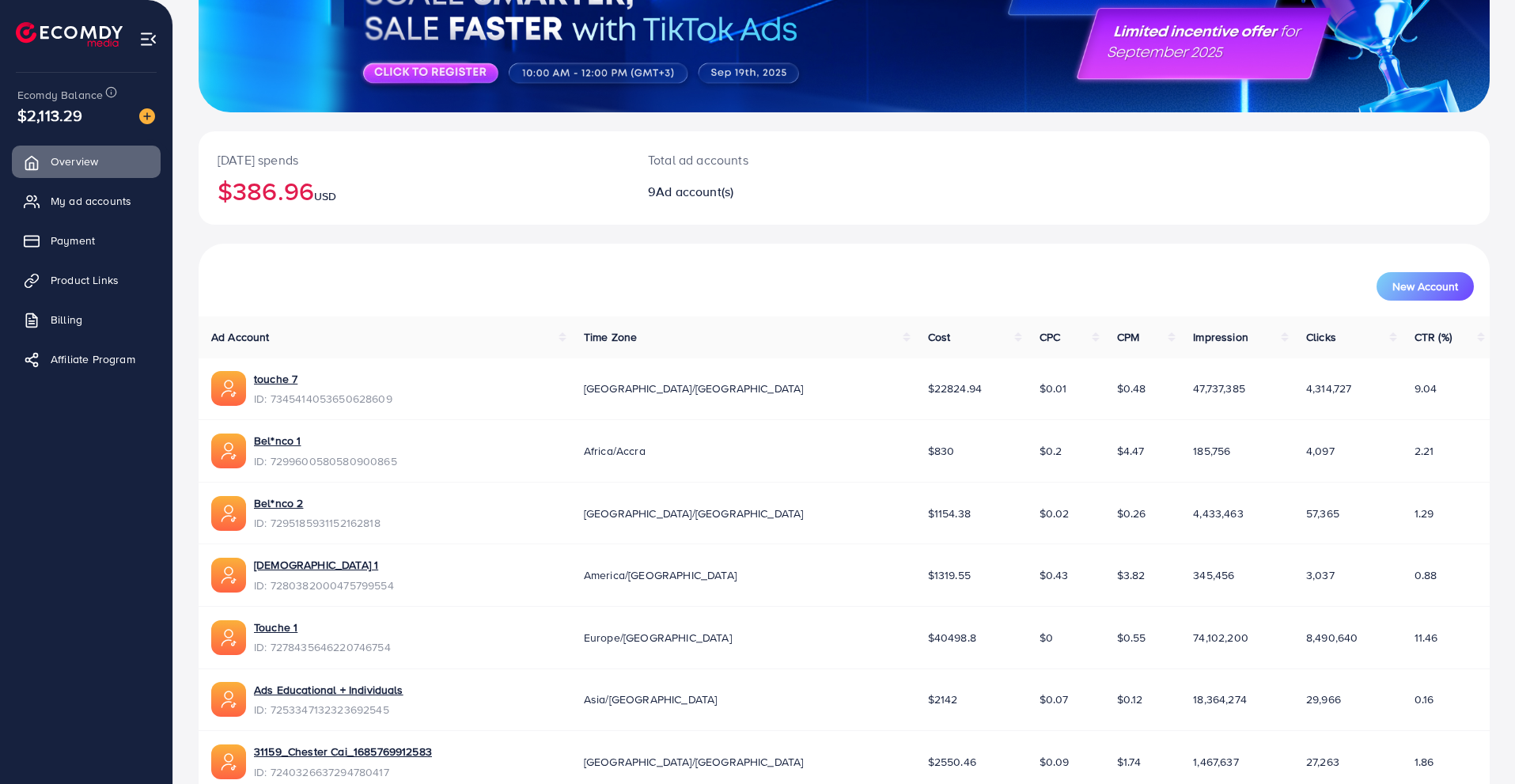
scroll to position [399, 0]
